Goal: Task Accomplishment & Management: Use online tool/utility

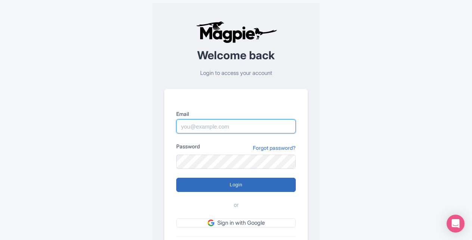
type input "kristina.lambrecht@intrepidtravel.com"
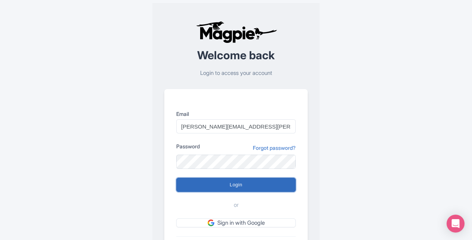
click at [255, 184] on input "Login" at bounding box center [235, 185] width 119 height 14
type input "Logging in..."
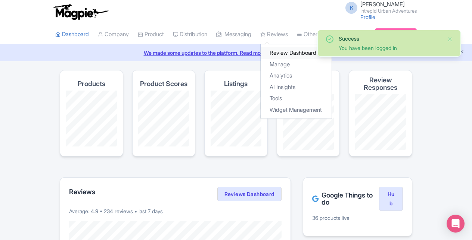
click at [288, 50] on link "Review Dashboard" at bounding box center [296, 53] width 71 height 12
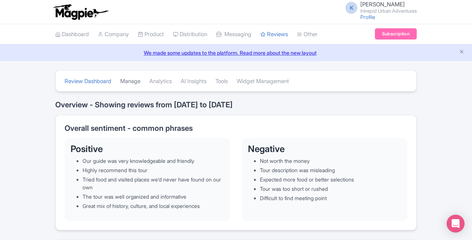
click at [134, 81] on link "Manage" at bounding box center [130, 81] width 20 height 21
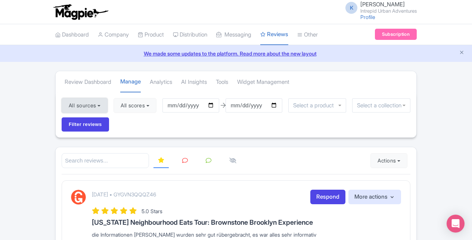
click at [99, 104] on button "All sources" at bounding box center [85, 105] width 46 height 15
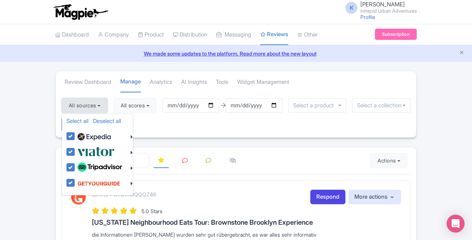
click at [99, 104] on button "All sources" at bounding box center [85, 105] width 46 height 15
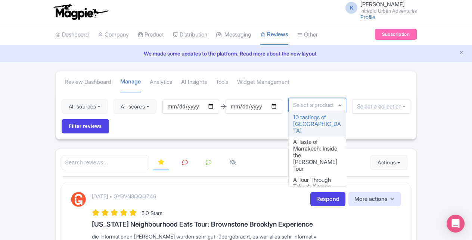
click at [318, 105] on input "select-one" at bounding box center [315, 105] width 45 height 7
click at [389, 107] on input "select-one" at bounding box center [381, 106] width 49 height 7
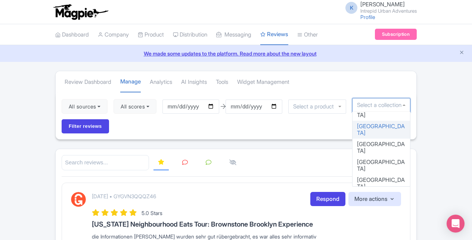
scroll to position [75, 0]
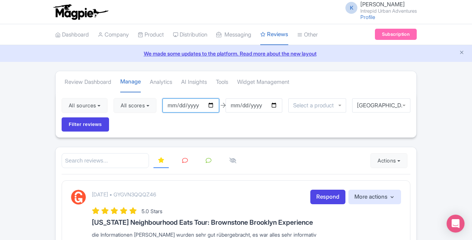
click at [212, 106] on input "2025-07-08" at bounding box center [190, 106] width 57 height 14
type input "[DATE]"
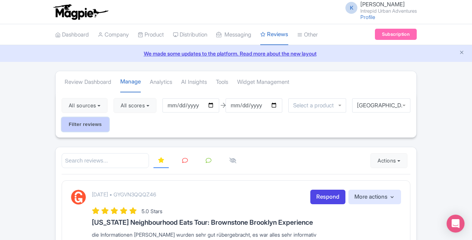
click at [87, 124] on input "Filter reviews" at bounding box center [85, 125] width 47 height 14
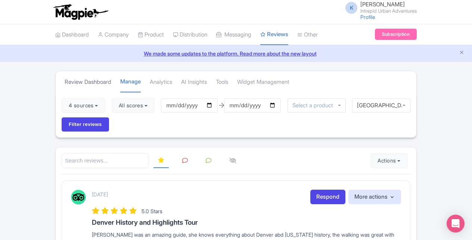
click at [95, 84] on link "Review Dashboard" at bounding box center [88, 82] width 47 height 21
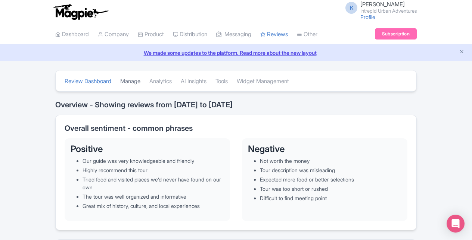
click at [132, 81] on link "Manage" at bounding box center [130, 81] width 20 height 21
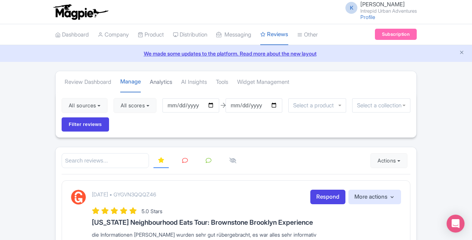
click at [170, 81] on link "Analytics" at bounding box center [161, 82] width 22 height 21
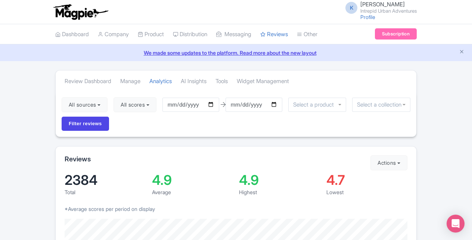
click at [374, 104] on input "select-one" at bounding box center [381, 105] width 49 height 7
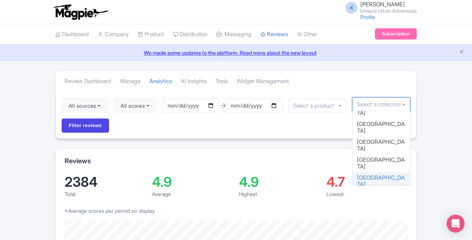
scroll to position [112, 0]
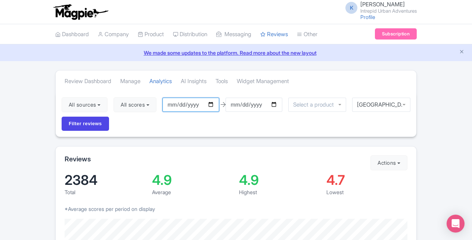
click at [213, 103] on input "2025-07-08" at bounding box center [190, 105] width 57 height 14
type input "[DATE]"
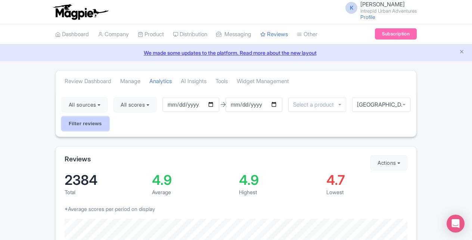
click at [92, 125] on input "Filter reviews" at bounding box center [85, 124] width 47 height 14
click at [313, 105] on input "select-one" at bounding box center [314, 105] width 45 height 7
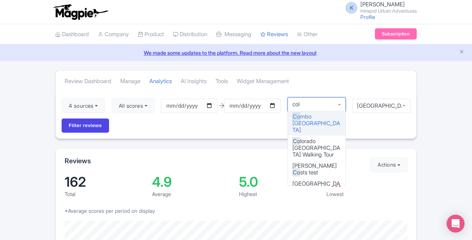
type input "colo"
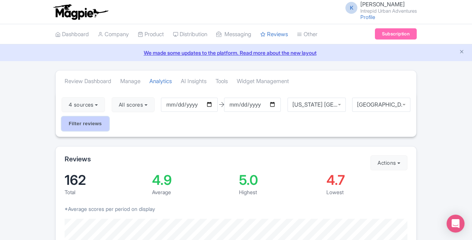
click at [81, 124] on input "Filter reviews" at bounding box center [85, 124] width 47 height 14
